Goal: Contribute content: Contribute content

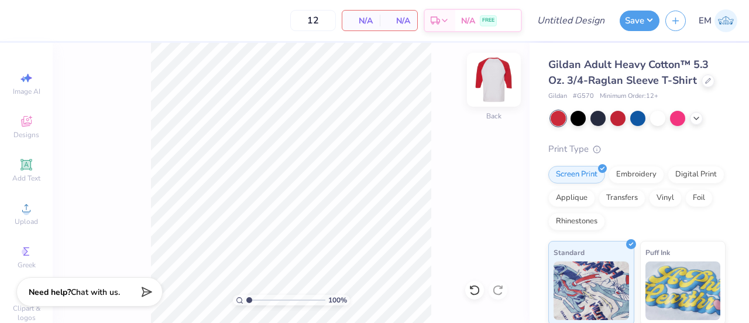
click at [495, 90] on img at bounding box center [494, 79] width 47 height 47
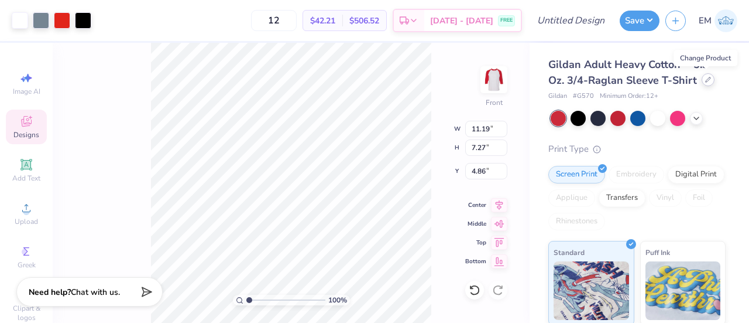
click at [706, 82] on icon at bounding box center [708, 80] width 6 height 6
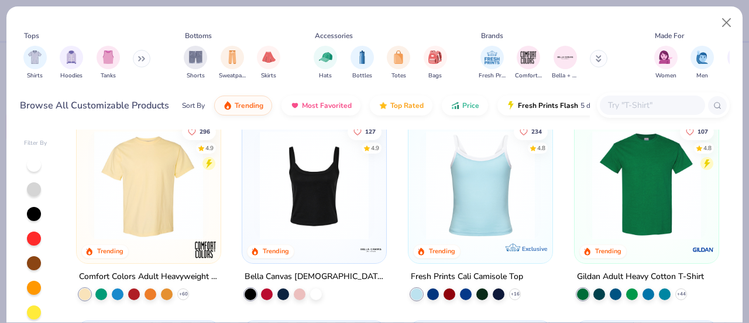
scroll to position [234, 0]
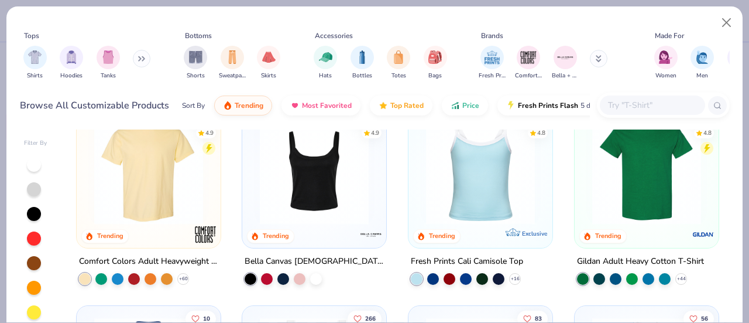
click at [145, 167] on img at bounding box center [148, 169] width 121 height 109
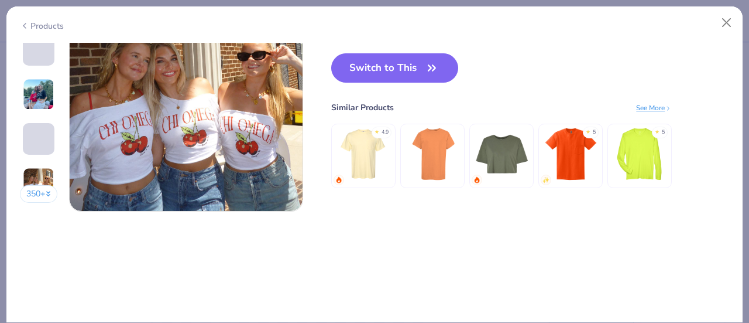
scroll to position [1463, 0]
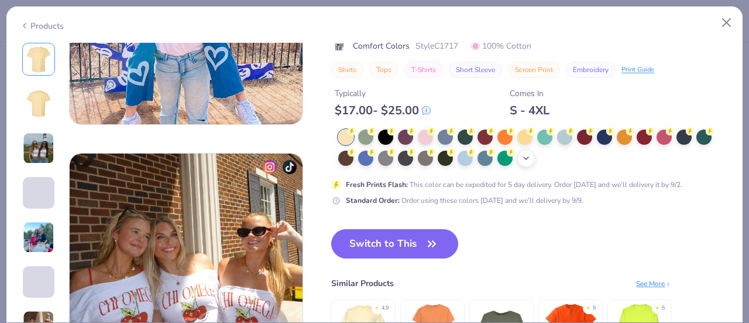
click at [526, 161] on icon at bounding box center [526, 157] width 9 height 9
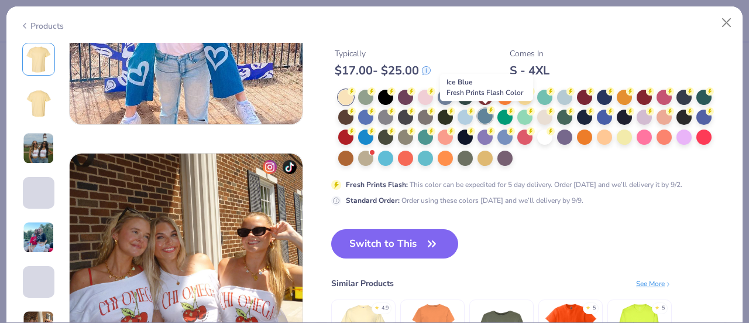
click at [487, 116] on div at bounding box center [485, 115] width 15 height 15
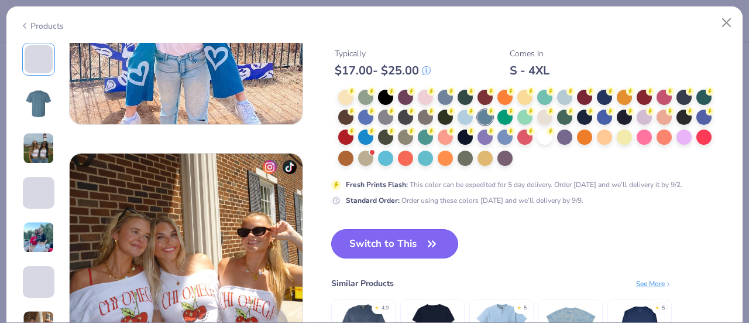
click at [428, 245] on icon "button" at bounding box center [432, 243] width 16 height 16
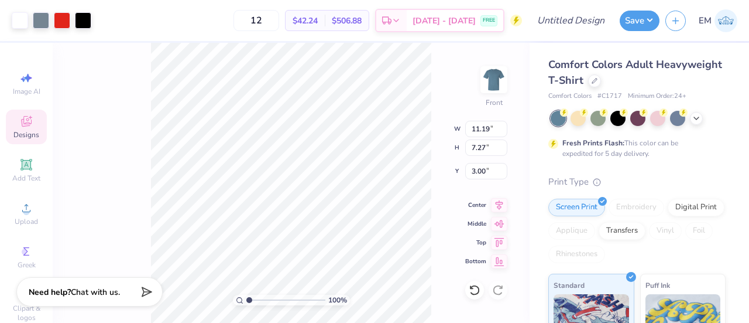
type input "3.00"
type input "12.99"
type input "8.43"
drag, startPoint x: 690, startPoint y: 113, endPoint x: 695, endPoint y: 118, distance: 7.0
click at [691, 113] on div at bounding box center [638, 118] width 175 height 15
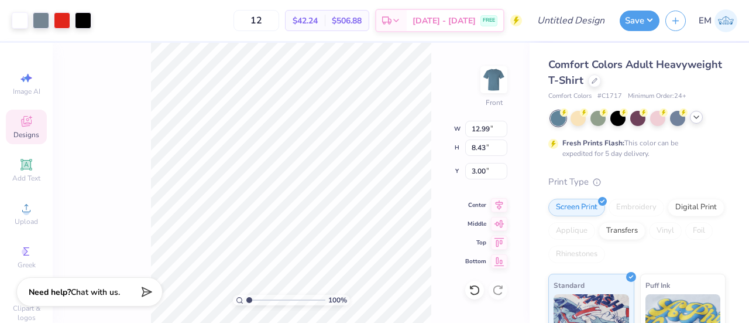
click at [697, 119] on icon at bounding box center [696, 116] width 9 height 9
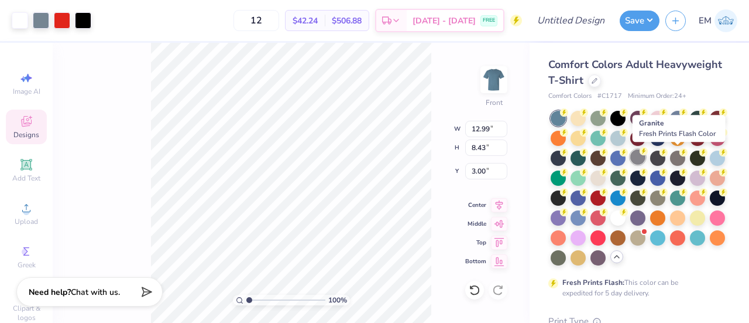
click at [646, 162] on div at bounding box center [637, 156] width 15 height 15
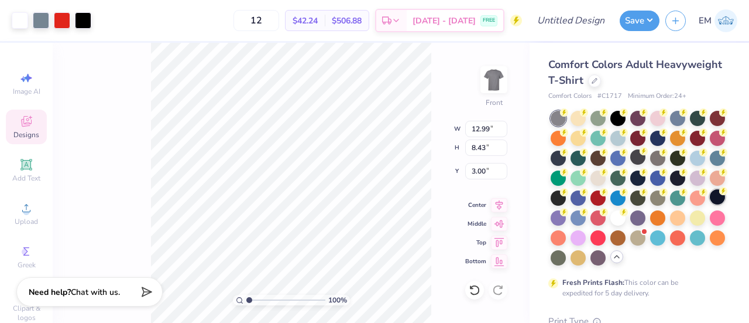
click at [568, 116] on circle at bounding box center [564, 112] width 8 height 8
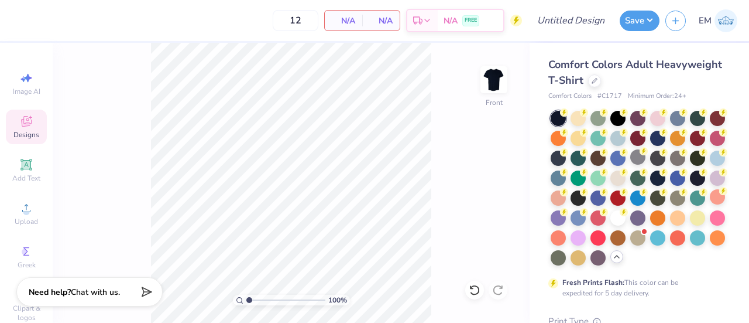
click at [21, 118] on icon at bounding box center [26, 121] width 11 height 11
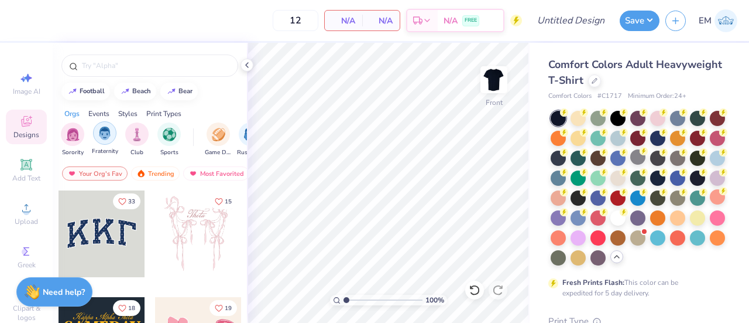
click at [104, 135] on img "filter for Fraternity" at bounding box center [104, 132] width 13 height 13
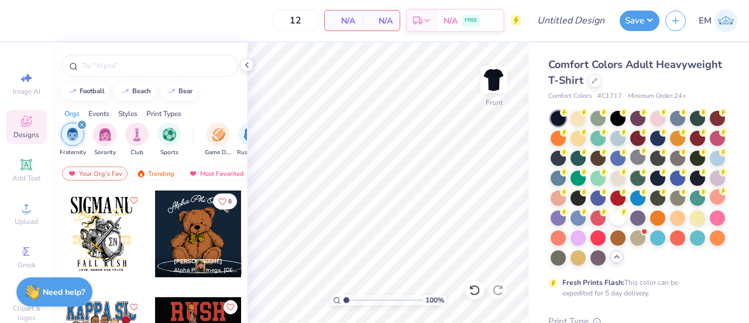
click at [130, 196] on icon "Like" at bounding box center [133, 200] width 8 height 8
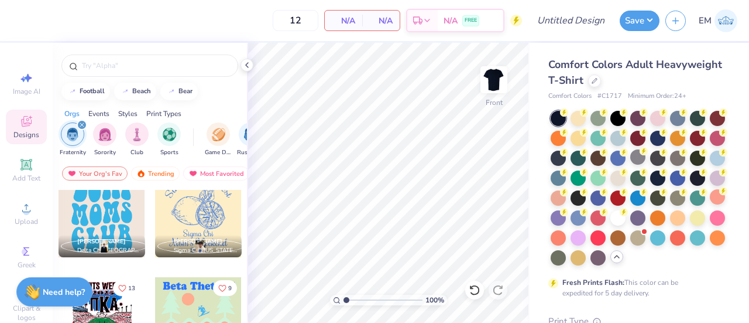
scroll to position [351, 0]
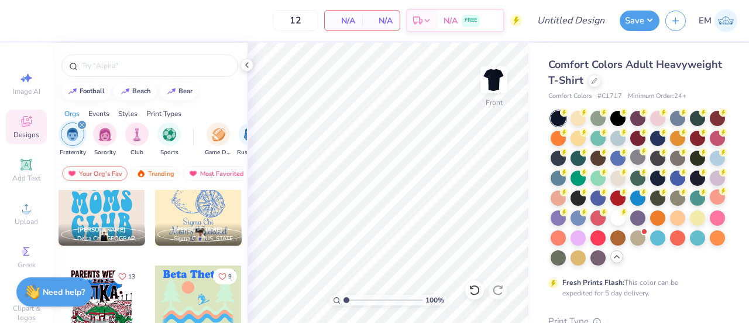
click at [103, 114] on div "Events" at bounding box center [98, 113] width 21 height 11
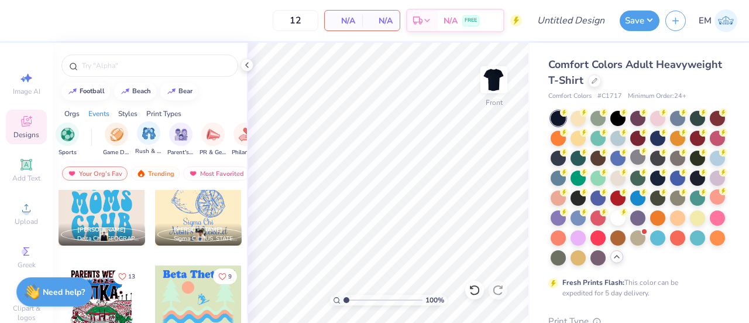
scroll to position [0, 146]
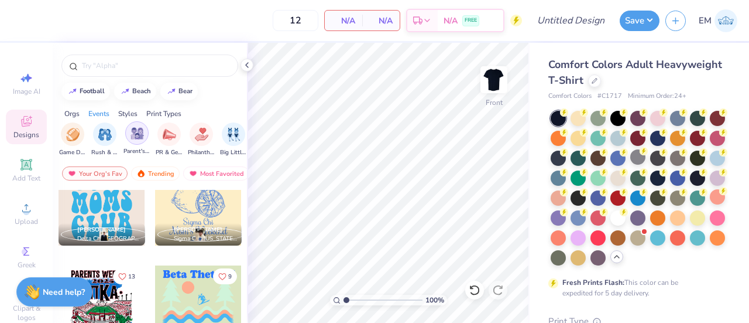
click at [135, 135] on img "filter for Parent's Weekend" at bounding box center [137, 132] width 13 height 13
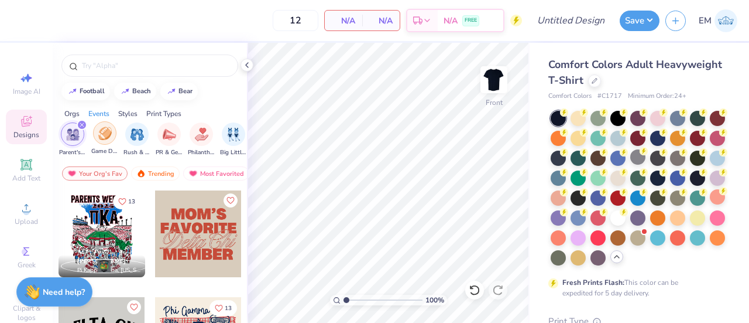
click at [101, 135] on img "filter for Game Day" at bounding box center [104, 132] width 13 height 13
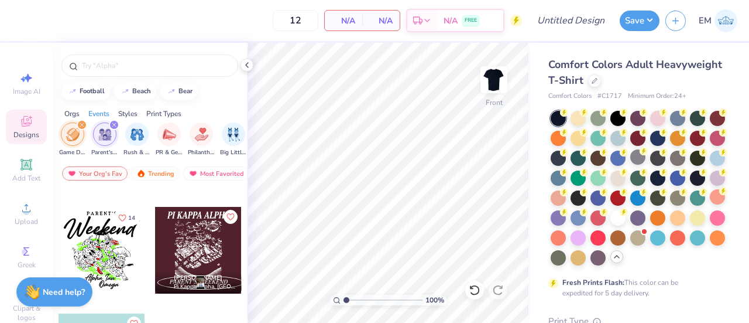
scroll to position [462, 0]
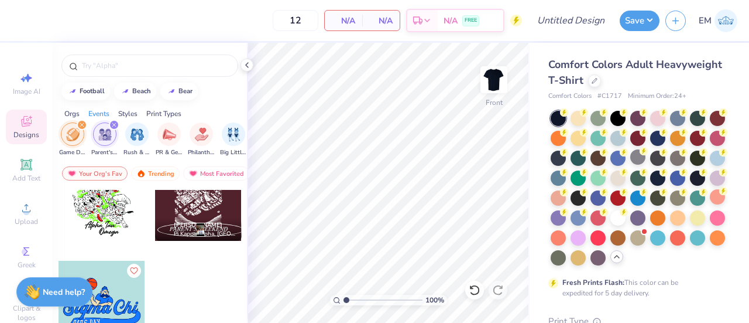
click at [87, 124] on div "Game Day Parent's Weekend Rush & Bid PR & General Philanthropy Big Little Revea…" at bounding box center [288, 139] width 455 height 35
click at [80, 125] on icon "filter for Game Day" at bounding box center [82, 124] width 5 height 5
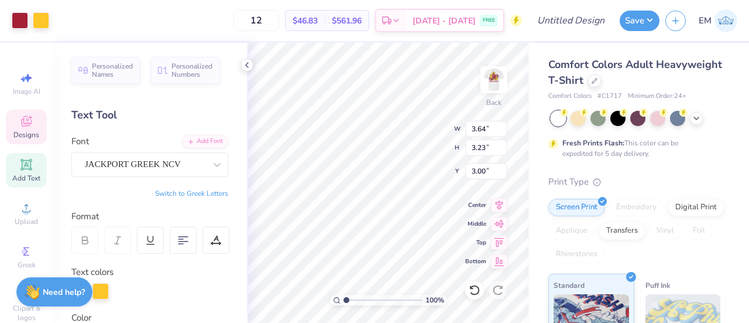
scroll to position [9, 1]
type textarea "D"
type textarea "bsy"
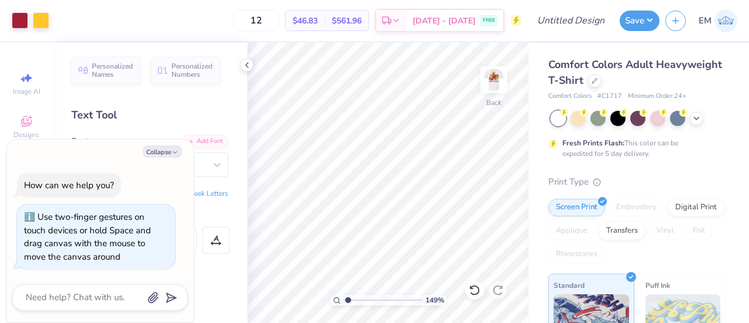
type input "1.49212329151837"
type textarea "x"
type input "2.01445811466782"
type textarea "x"
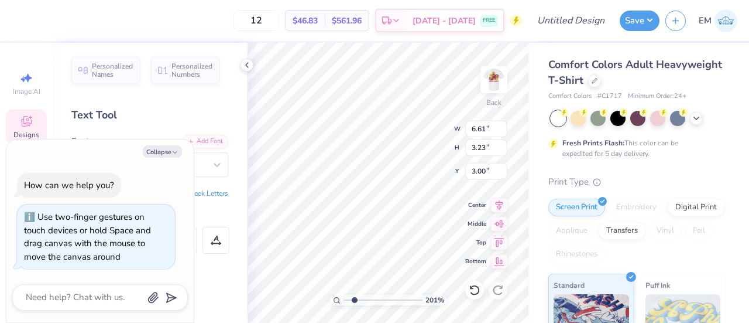
type input "2.01445811466782"
type textarea "x"
type input "2.01445811466782"
type textarea "x"
type input "5.05"
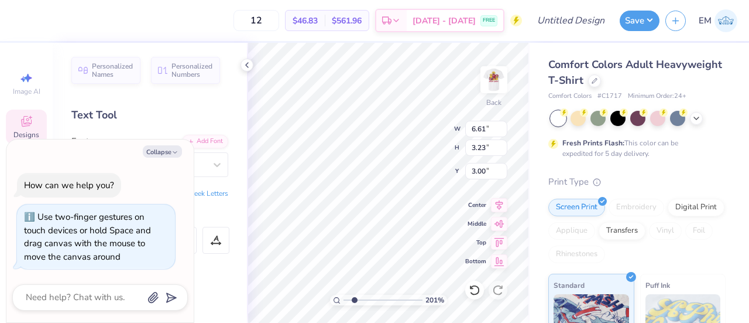
type input "2.47"
type input "2.01445811466782"
type textarea "x"
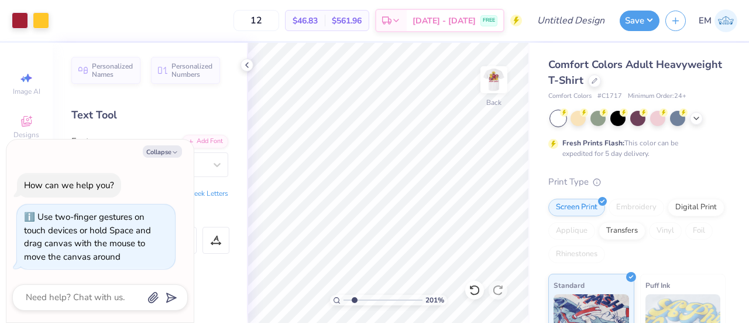
type input "2.01445811466782"
type textarea "x"
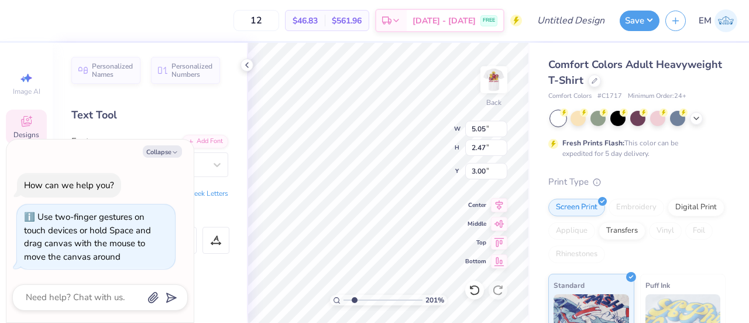
type input "2.01445811466782"
type textarea "x"
type input "2.01445811466782"
type textarea "x"
type input "3.49"
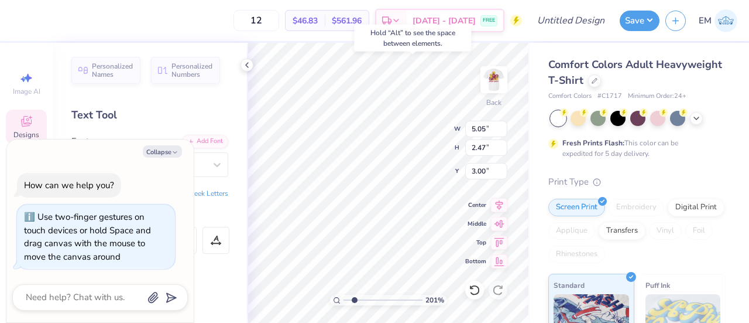
type input "0.21"
type input "6.43"
type input "2.01445811466782"
type textarea "x"
type input "6.45"
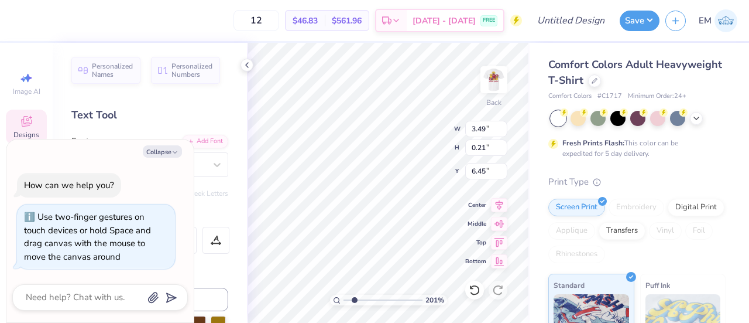
type input "2.01445811466782"
type textarea "x"
type input "2.01445811466782"
type textarea "x"
type input "5.72"
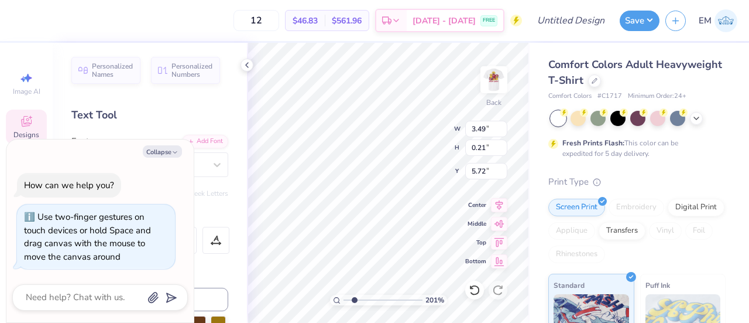
type input "2.01445811466782"
type textarea "x"
type input "2.01445811466782"
type textarea "x"
type input "4.67"
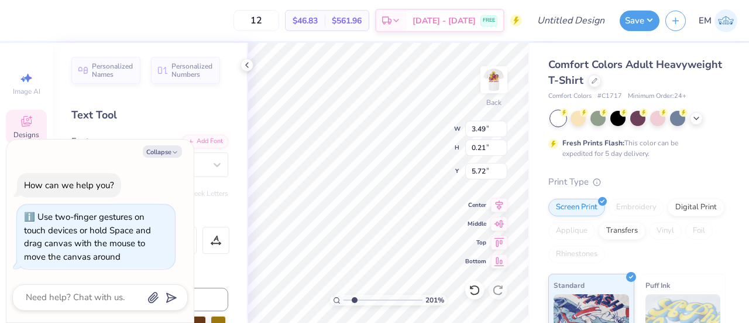
type input "0.28"
type input "5.73"
type input "2.01445811466782"
type textarea "x"
type input "2.01445811466782"
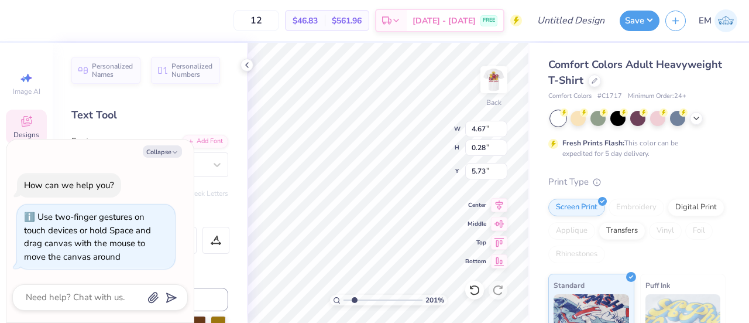
type textarea "x"
type input "5.92"
type input "2.01445811466782"
type textarea "x"
type input "2.01445811466782"
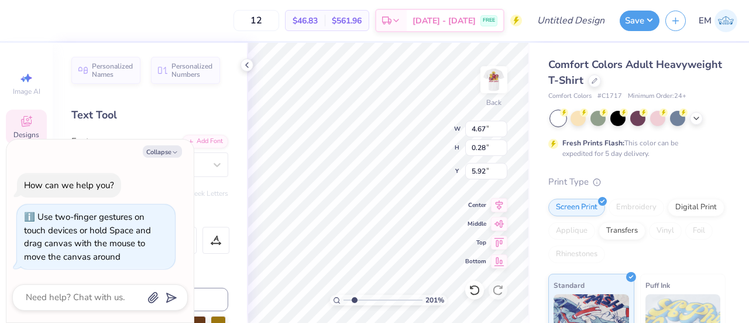
type textarea "x"
type input "5.81"
type input "2.01445811466782"
type textarea "x"
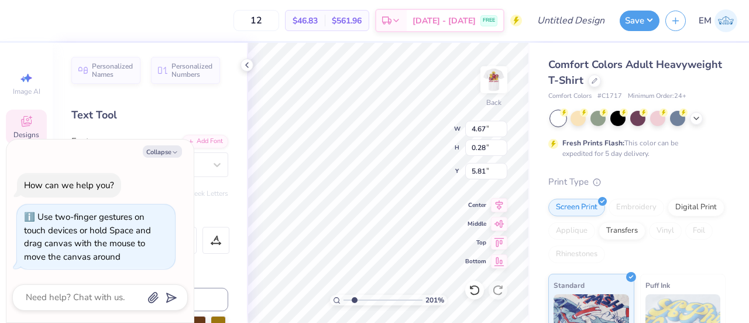
type input "2.01445811466782"
type textarea "x"
type textarea "PARENTS' WEEKEND -"
type input "2.01445811466782"
type textarea "x"
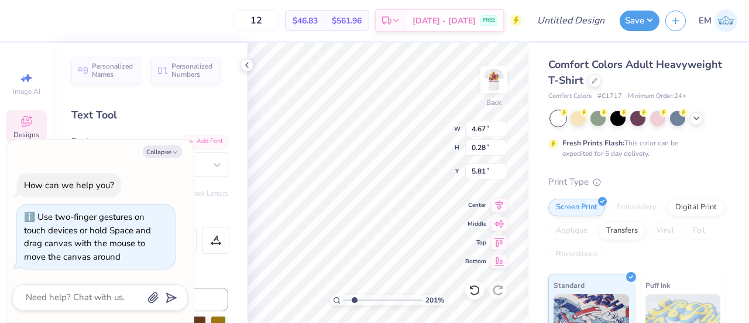
type textarea "PARENTS' WEEKEND -2"
type input "2.01445811466782"
type textarea "x"
type textarea "PARENTS' WEEKEND -25"
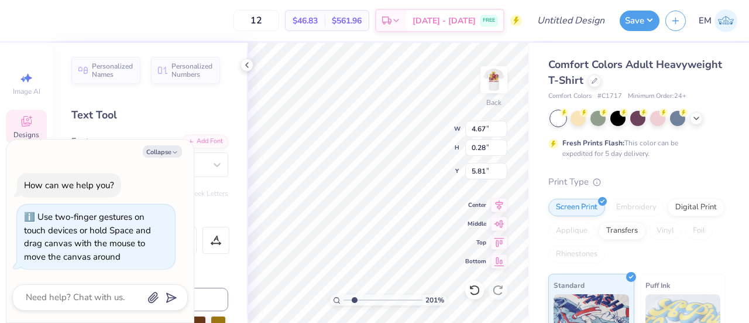
type input "2.01445811466782"
type textarea "x"
type textarea "PARENTS' WEEKEND -2"
type input "2.01445811466782"
type textarea "x"
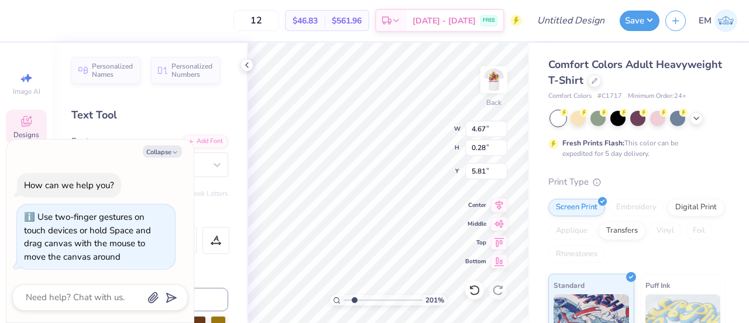
type textarea "PARENTS' WEEKEND -"
type input "2.01445811466782"
type textarea "x"
type textarea "PARENTS' WEEKEND"
type input "2.01445811466782"
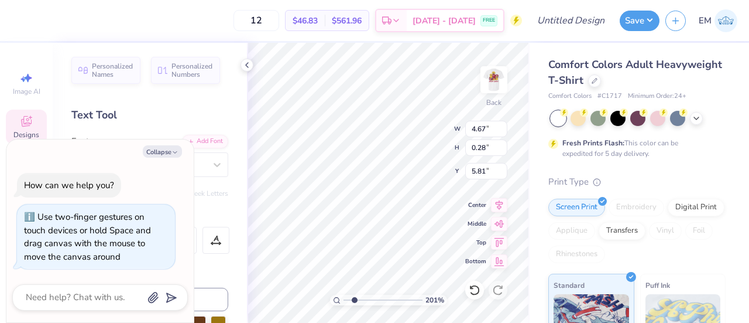
type textarea "x"
type textarea "PARENTS' WEEKEND '"
type input "2.01445811466782"
type textarea "x"
type textarea "PARENTS' WEEKEND '2"
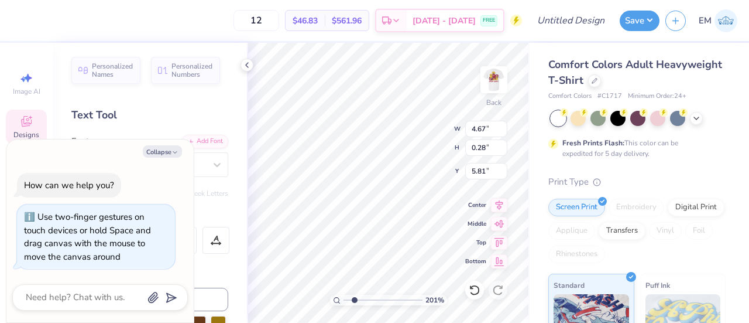
type input "2.01445811466782"
type textarea "x"
type textarea "PARENTS' WEEKEND '25"
click at [506, 83] on img at bounding box center [494, 79] width 47 height 47
type input "2.01445811466782"
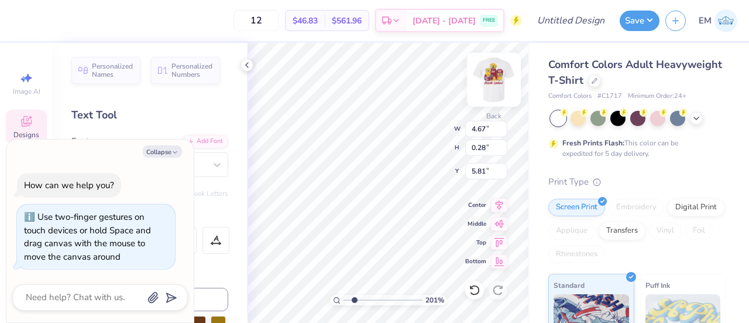
type textarea "x"
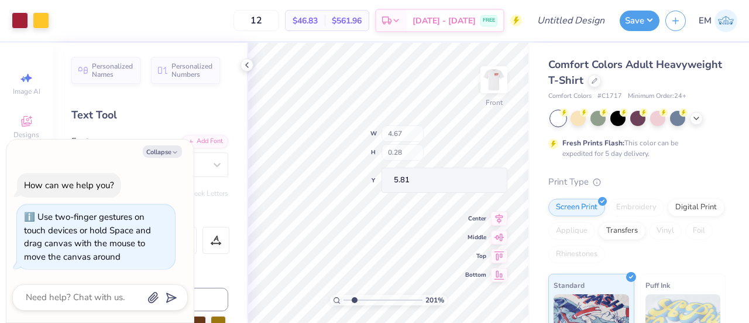
type input "2.01445811466782"
type textarea "x"
type input "2.01445811466782"
type textarea "x"
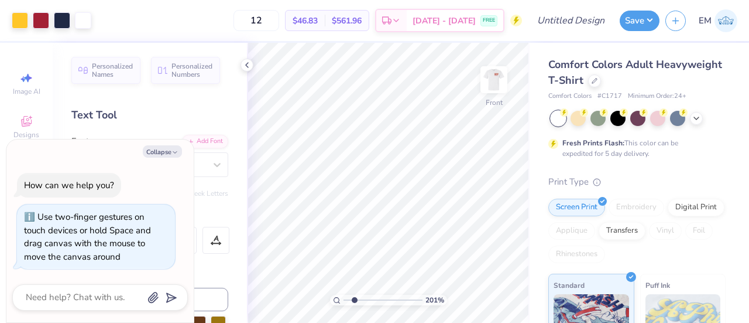
type input "2.01445811466782"
type textarea "x"
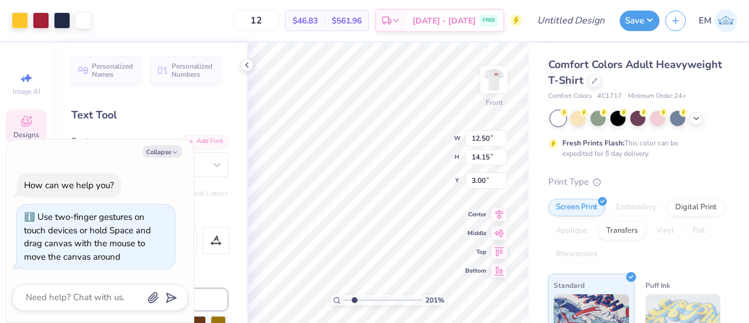
type input "2.01445811466782"
type textarea "x"
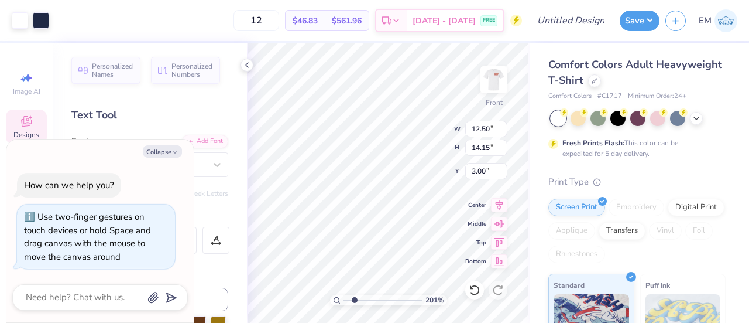
type input "2.01445811466782"
type textarea "x"
type input "2.01"
type input "1.11"
type input "7.84"
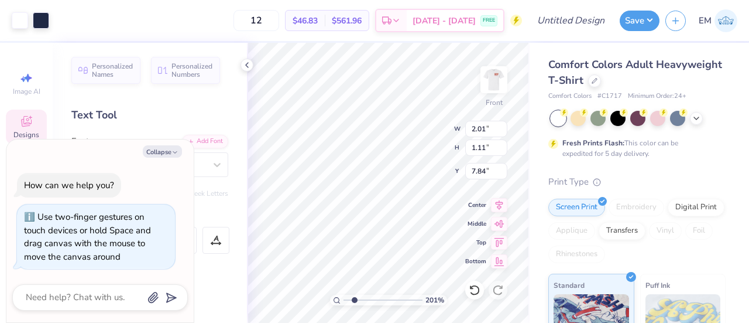
scroll to position [9, 1]
type input "2.01445811466782"
type textarea "x"
type textarea "D"
type input "2.01445811466782"
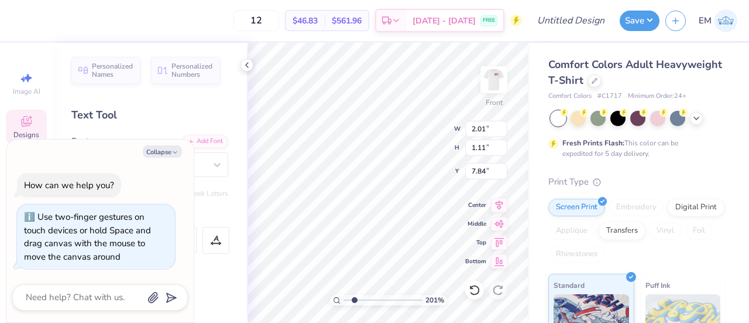
type textarea "x"
type input "2.01445811466782"
type textarea "x"
type textarea "b"
type input "2.01445811466782"
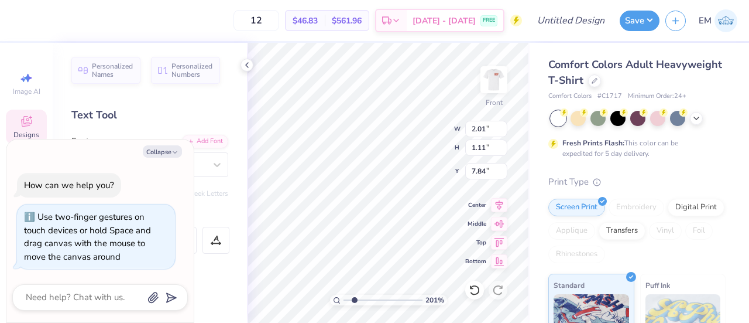
type textarea "x"
type textarea "bs"
type input "2.01445811466782"
type textarea "x"
type textarea "bsy"
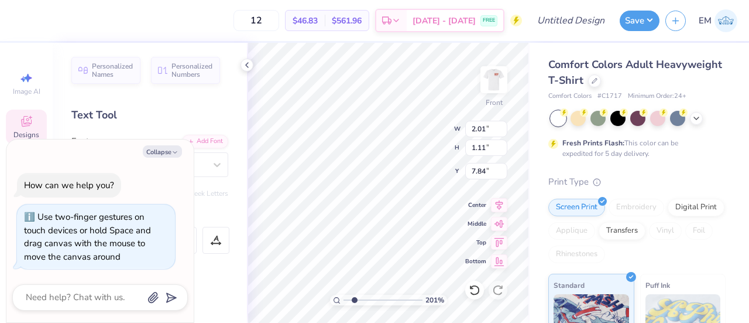
type input "2.01445811466782"
type textarea "x"
type textarea "bs"
type input "2.01445811466782"
type textarea "x"
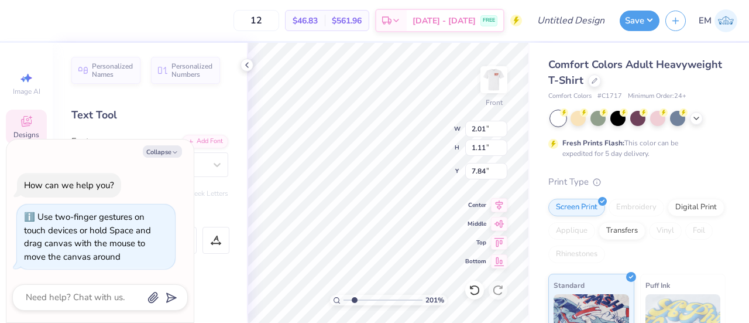
type textarea "b"
click at [178, 147] on button "Collapse" at bounding box center [162, 151] width 39 height 12
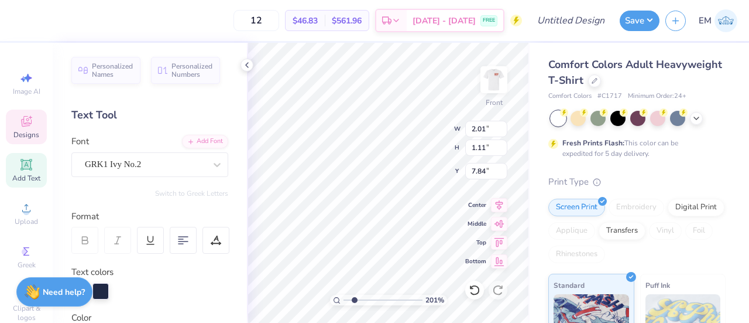
type input "2.01445811466782"
type textarea "x"
type input "0.83"
type input "2.01445811466782"
type textarea "bS"
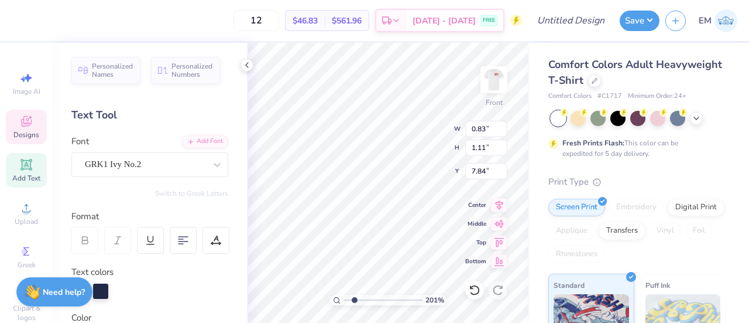
type input "2.01445811466782"
type textarea "bSP"
type input "2.01445811466782"
type textarea "bS"
type input "2.01445811466782"
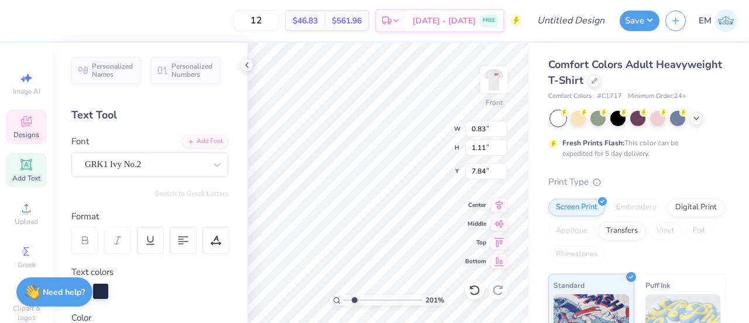
type textarea "bSI"
type input "2.01445811466782"
type textarea "bS"
type input "2.01445811466782"
type textarea "bSU"
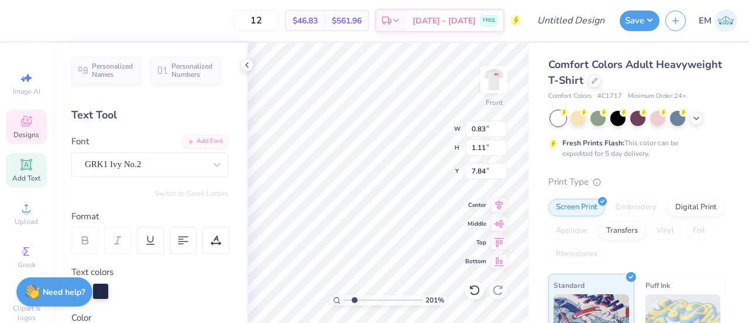
type input "2.01445811466782"
type textarea "bS"
type input "2.01445811466782"
type textarea "bSY"
type input "2.01445811466782"
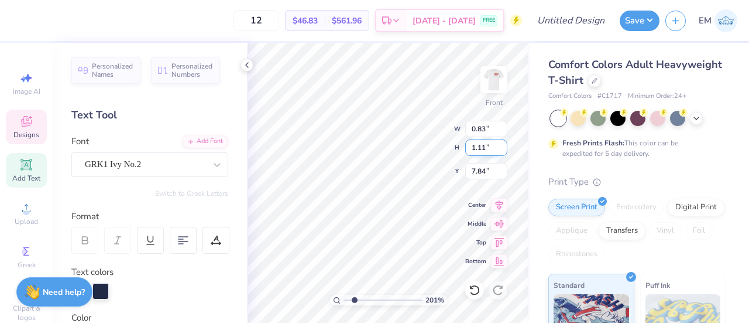
type input "12.50"
type input "11.87"
type input "3.00"
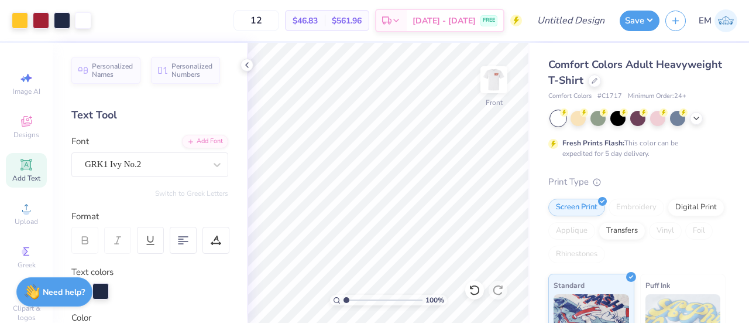
drag, startPoint x: 348, startPoint y: 299, endPoint x: 326, endPoint y: 290, distance: 23.4
click at [344, 294] on input "range" at bounding box center [383, 299] width 79 height 11
click at [242, 70] on div at bounding box center [247, 65] width 13 height 13
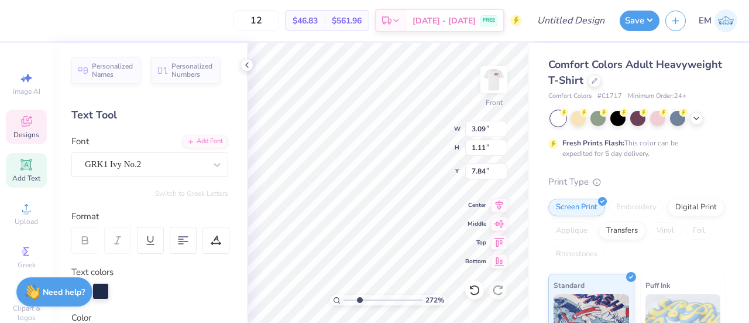
type input "2.71964221644285"
type input "2.61"
type input "0.93"
type input "8.02"
type input "2.71964221644285"
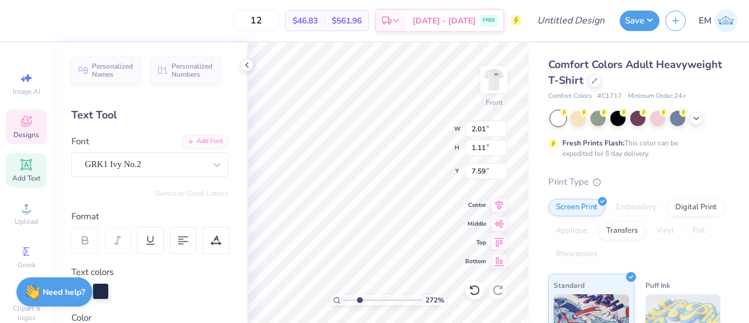
type textarea "D"
type input "2.71964221644285"
type textarea "B"
type input "2.71964221644285"
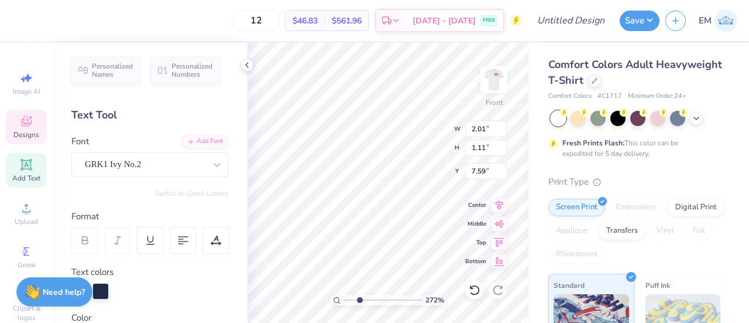
type textarea "BS"
type input "2.71964221644285"
type textarea "BSY"
type input "2.71964221644285"
type input "12.50"
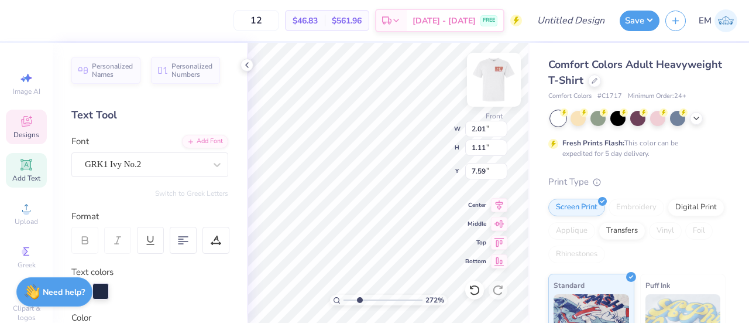
type input "11.87"
type input "3.00"
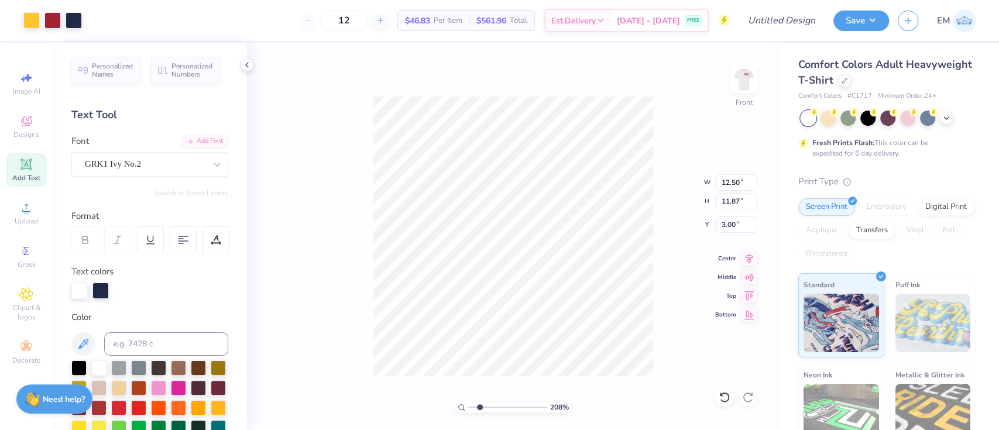
type input "1"
type input "2.75"
type input "0.99"
type input "7.71"
type input "3.32211092047232"
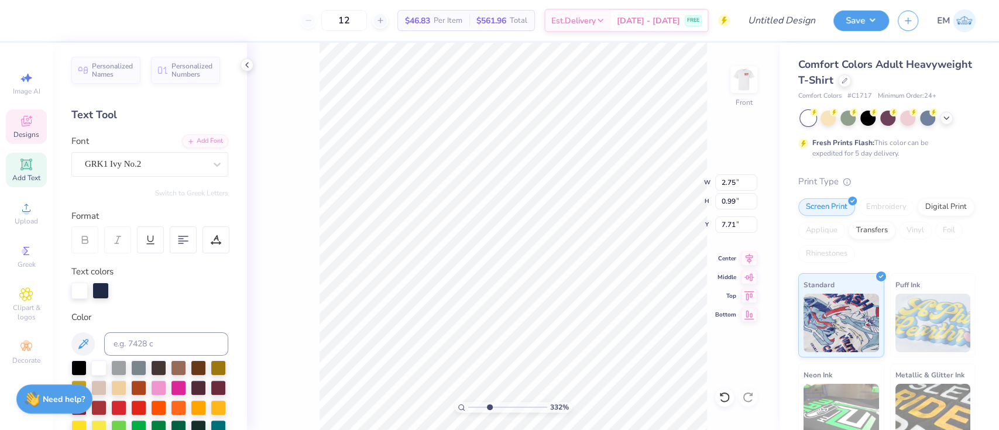
type input "7.52"
type input "3.32211092047232"
type input "12.50"
type input "11.87"
type input "3.00"
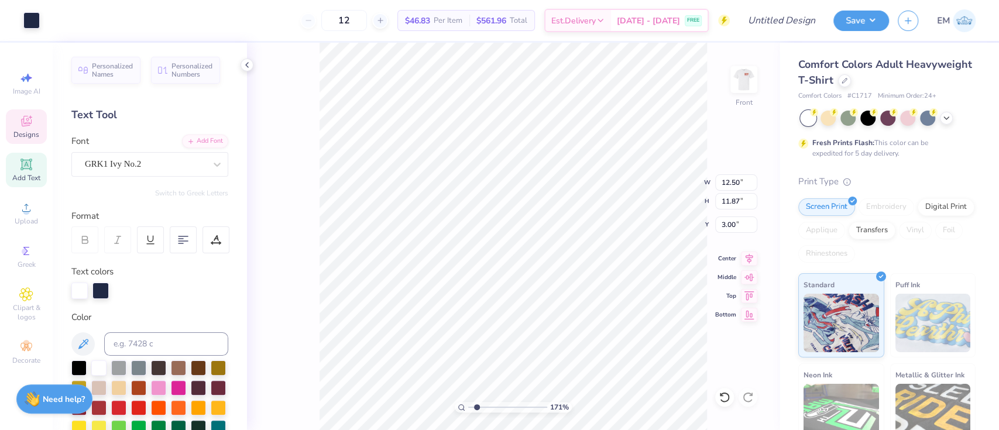
type input "1.70505979058297"
type input "1.62"
type input "1.22"
type input "13.25"
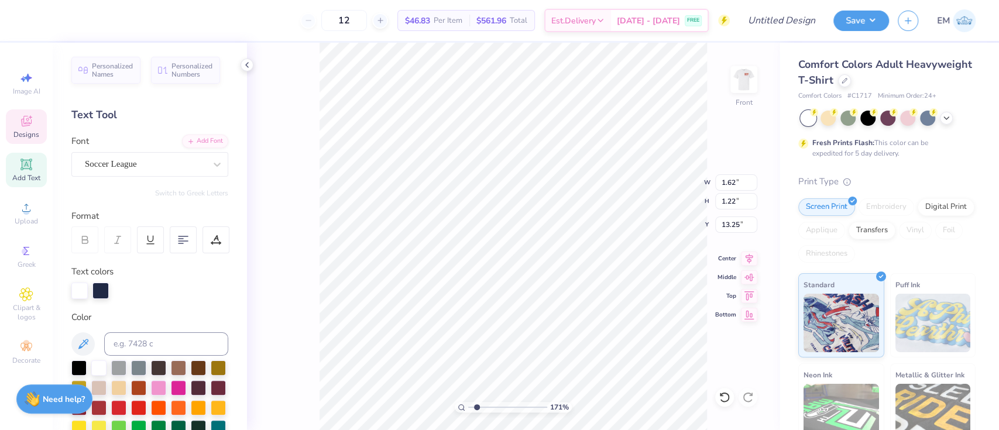
type input "1.70505979058297"
type textarea "2"
type input "1.70505979058297"
type textarea "25"
type input "1"
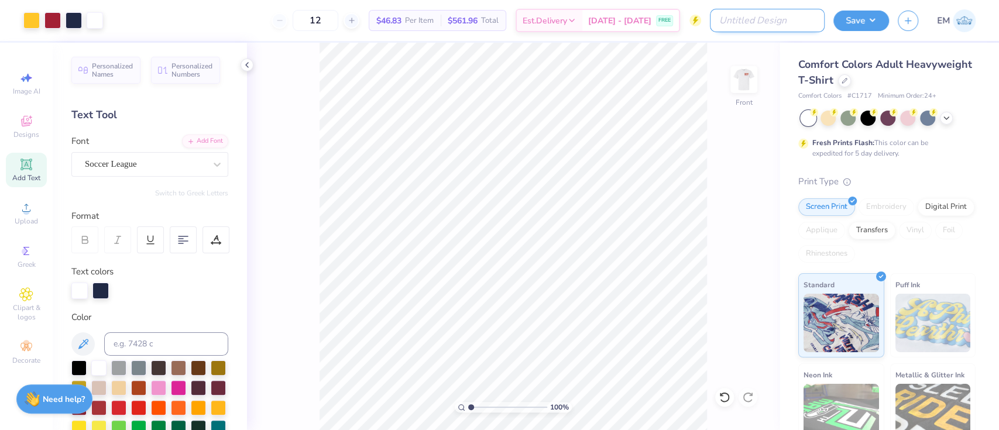
click at [749, 20] on input "Design Title" at bounding box center [767, 20] width 115 height 23
type input "Beta Sig Parents Weekend 2025"
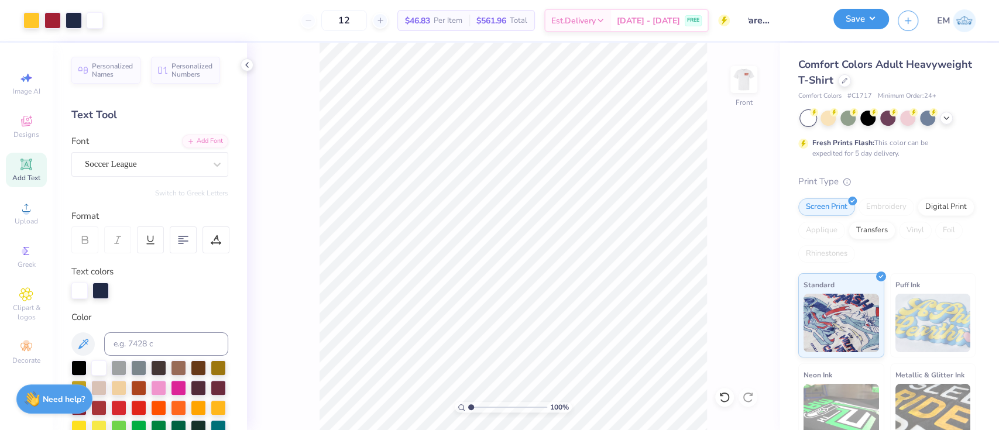
scroll to position [0, 0]
click at [749, 15] on button "Save" at bounding box center [862, 19] width 56 height 20
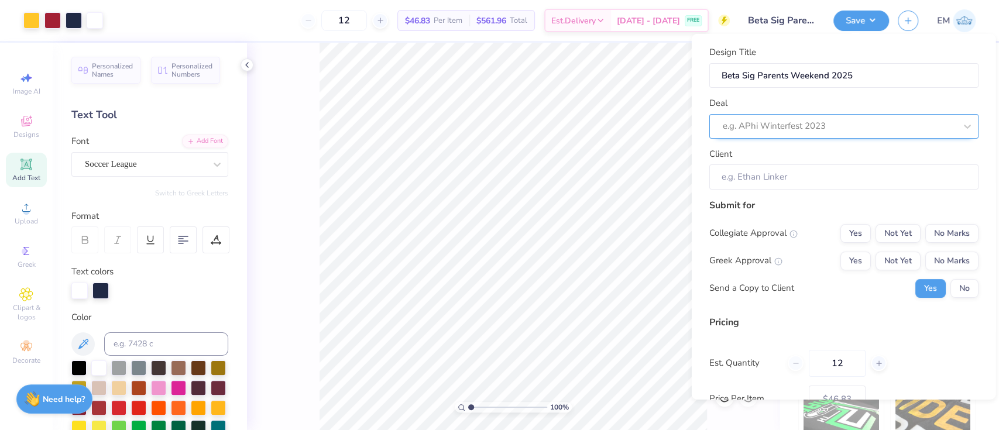
click at [749, 123] on div at bounding box center [838, 126] width 233 height 16
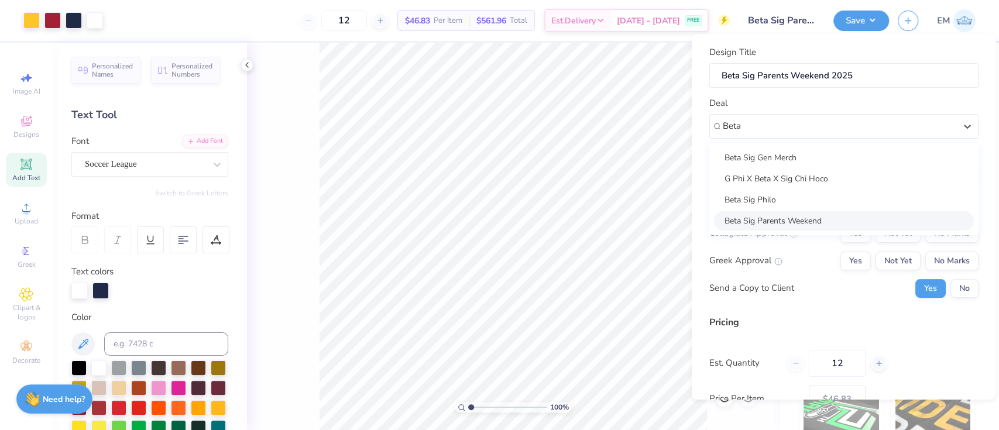
click at [749, 218] on div "Beta Sig Parents Weekend" at bounding box center [844, 220] width 260 height 19
type input "Beta"
type input "Steven Wolfe"
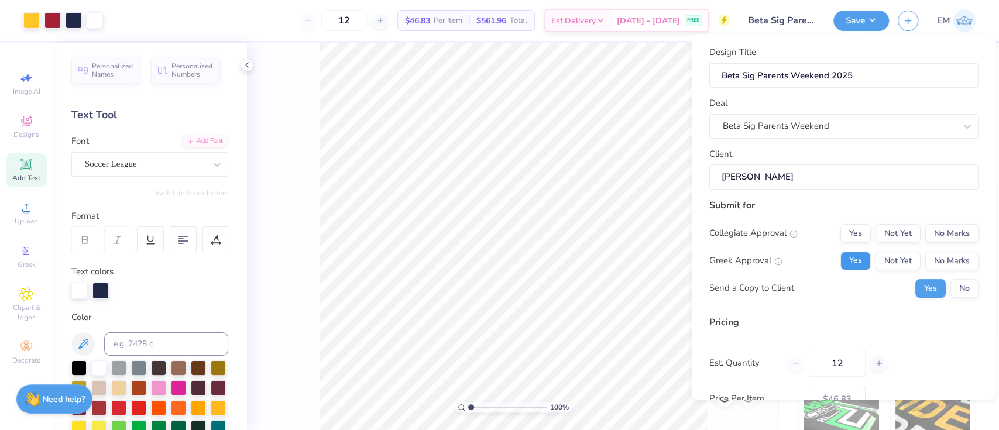
click at [749, 258] on button "Yes" at bounding box center [855, 260] width 30 height 19
click at [749, 228] on button "No Marks" at bounding box center [951, 233] width 53 height 19
type input "$46.83"
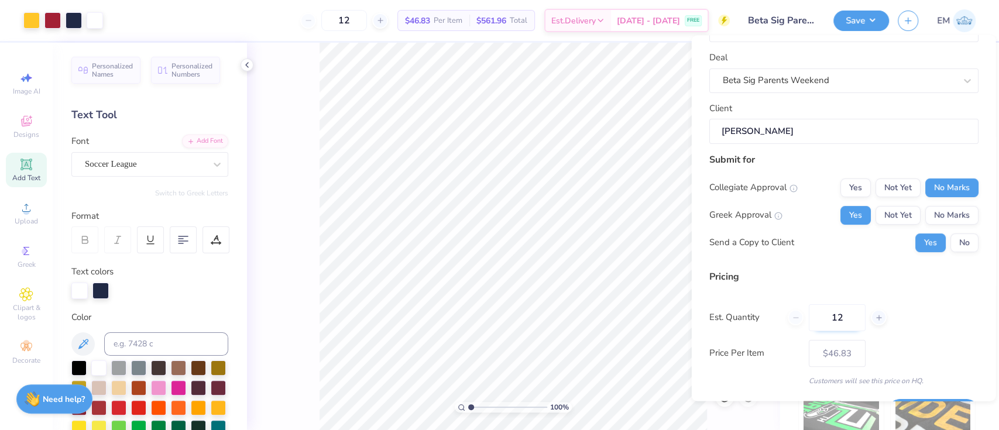
scroll to position [80, 0]
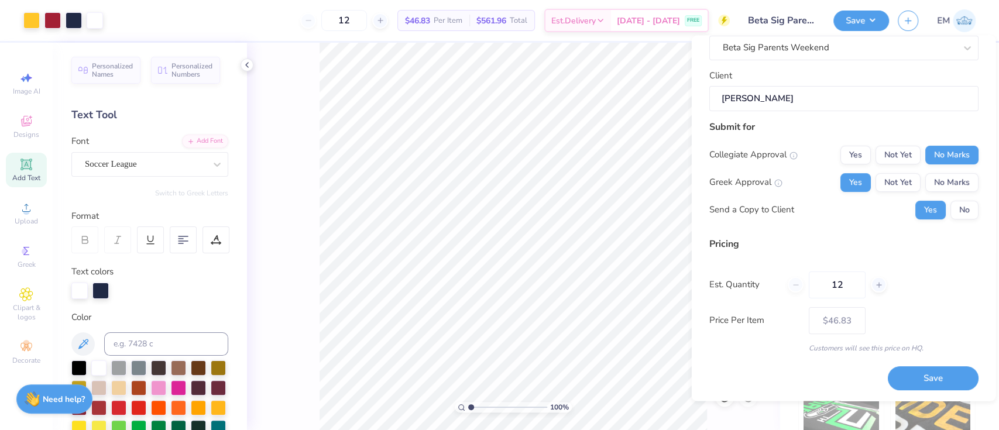
drag, startPoint x: 851, startPoint y: 282, endPoint x: 773, endPoint y: 288, distance: 78.1
click at [749, 288] on div "Est. Quantity 12" at bounding box center [843, 285] width 269 height 27
type input "36"
type input "$24.90"
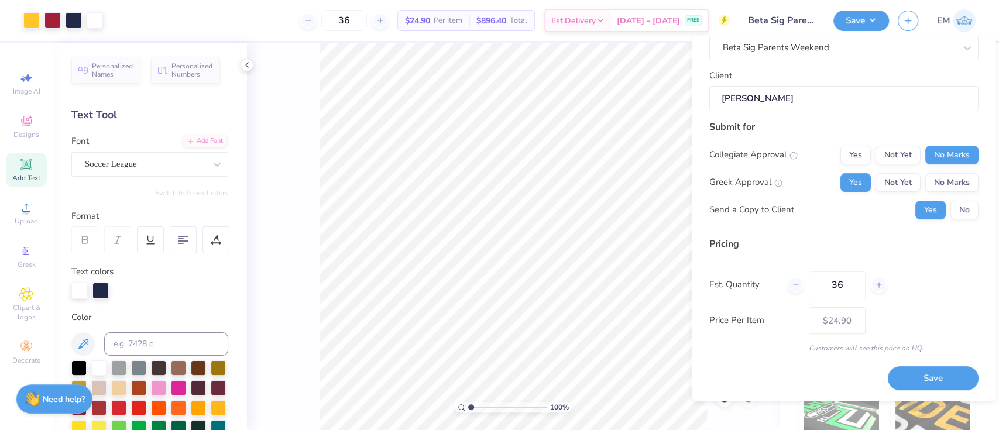
type input "36"
drag, startPoint x: 933, startPoint y: 293, endPoint x: 962, endPoint y: 368, distance: 80.4
click at [749, 297] on div "Pricing Est. Quantity 36 Price Per Item $24.90 Customers will see this price on…" at bounding box center [843, 295] width 269 height 116
click at [749, 322] on button "Save" at bounding box center [932, 378] width 91 height 24
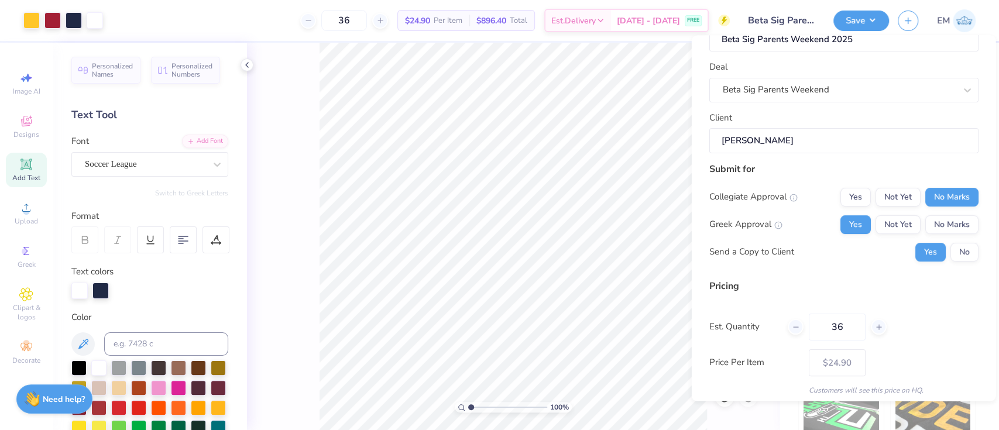
scroll to position [0, 0]
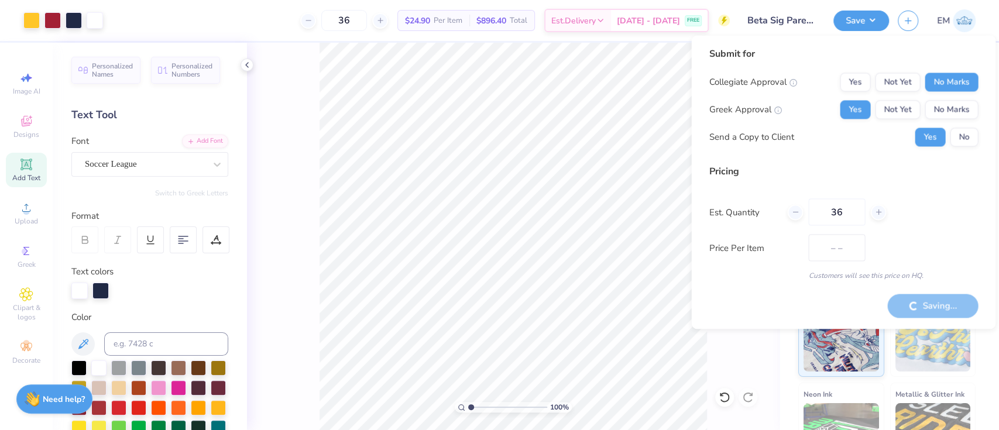
type input "$24.90"
